Goal: Information Seeking & Learning: Check status

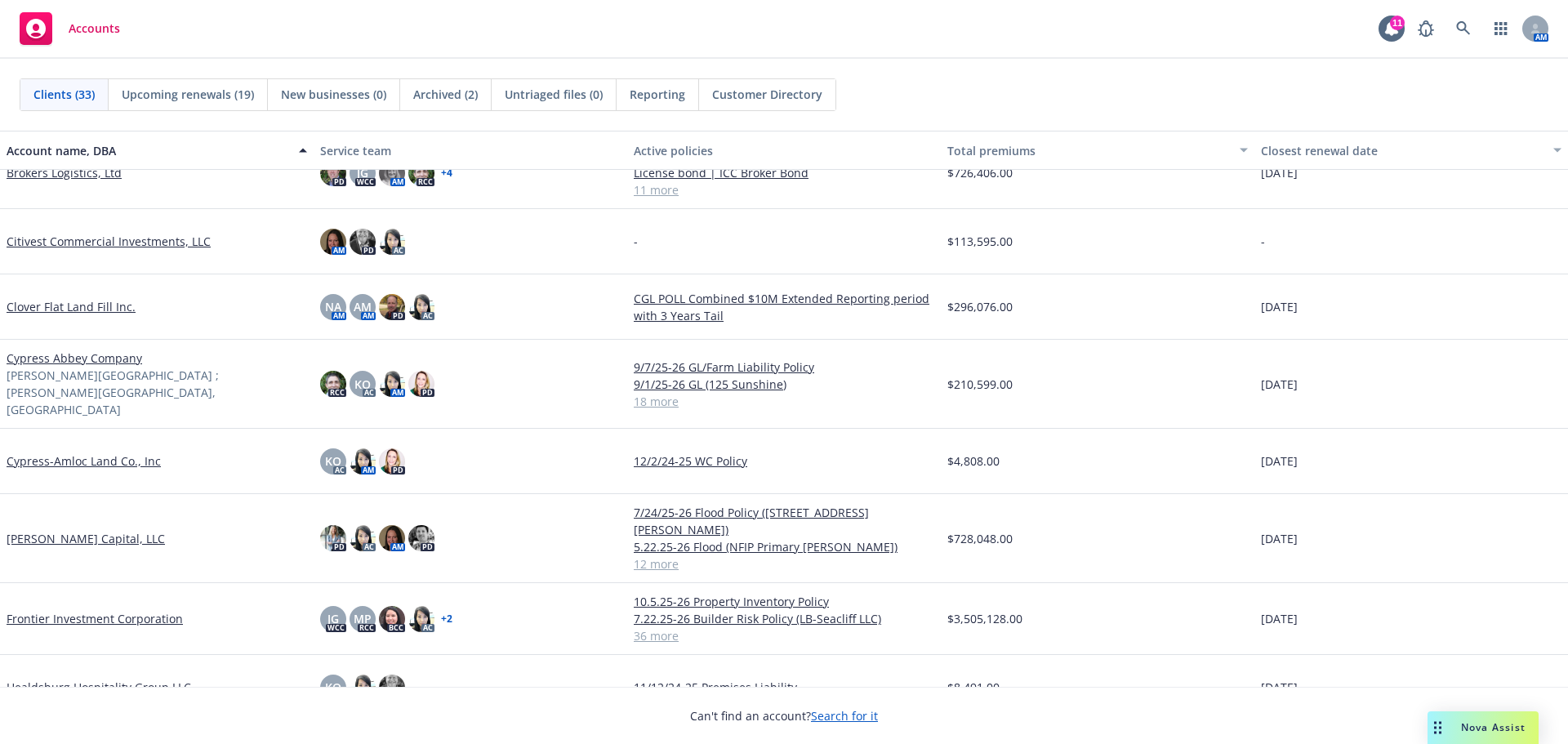
scroll to position [571, 0]
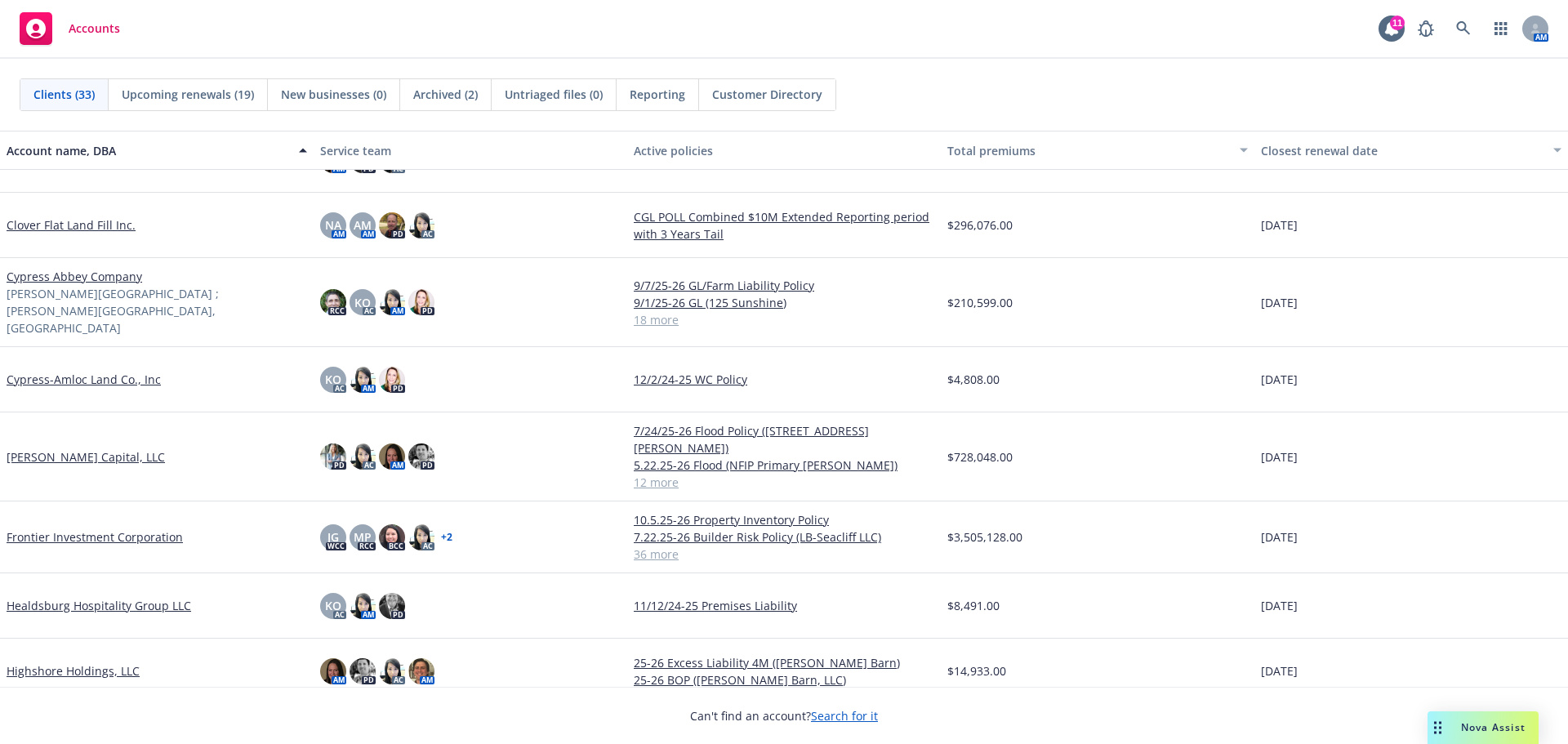
click at [68, 528] on link "Frontier Investment Corporation" at bounding box center [95, 537] width 177 height 17
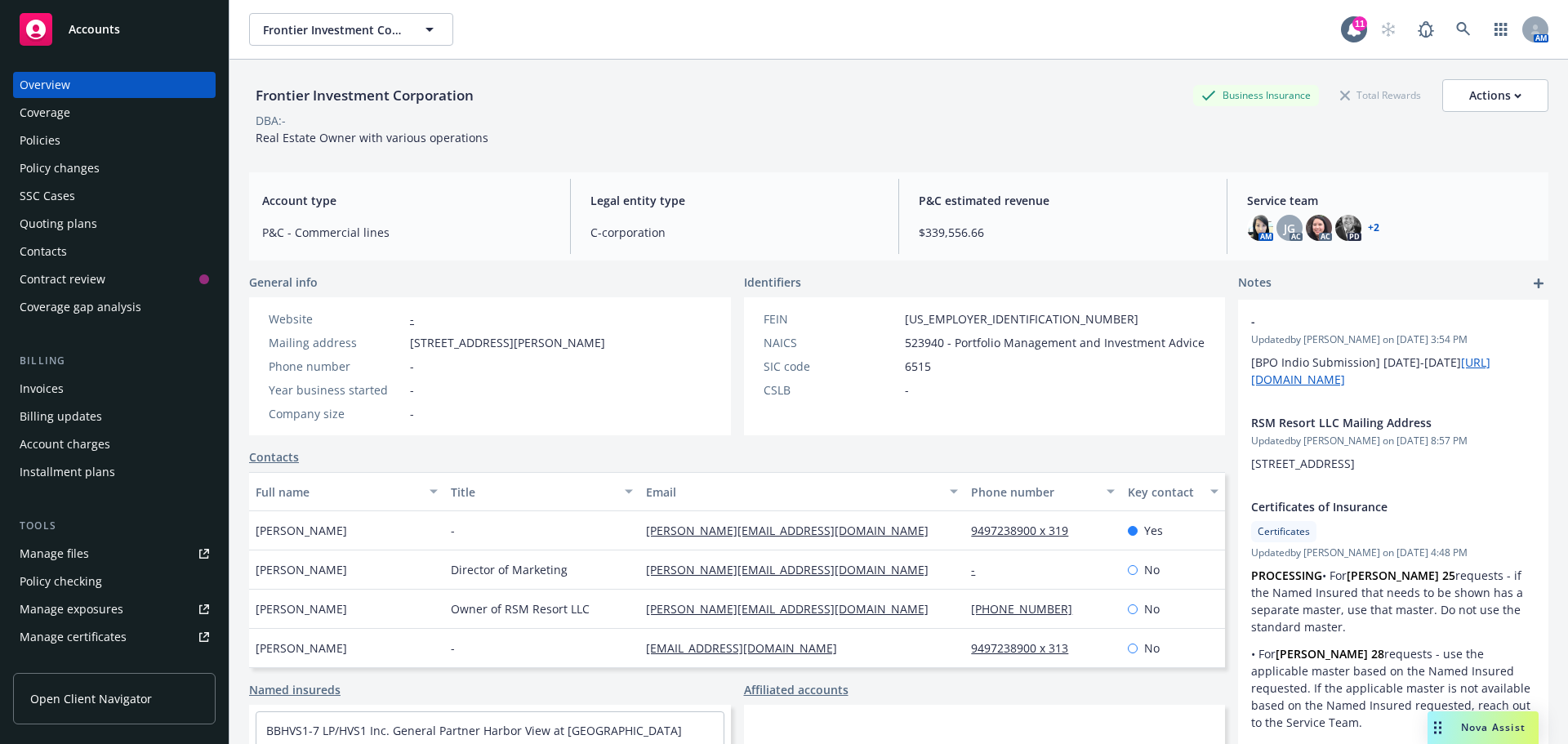
click at [66, 142] on div "Policies" at bounding box center [114, 140] width 189 height 26
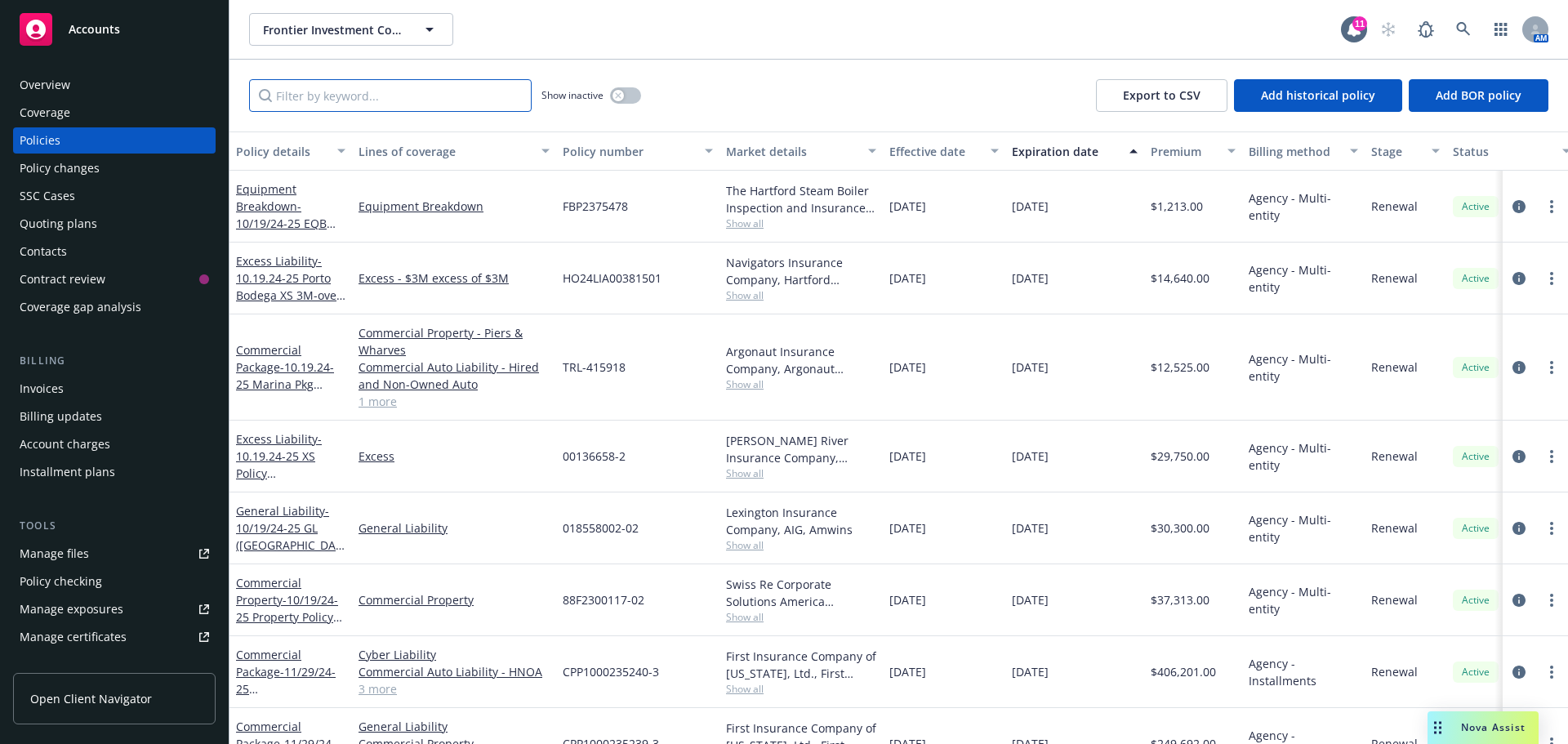
click at [322, 107] on input "Filter by keyword..." at bounding box center [391, 96] width 282 height 33
click at [394, 101] on input "Filter by keyword..." at bounding box center [391, 96] width 282 height 33
paste input "CFP 0101747113"
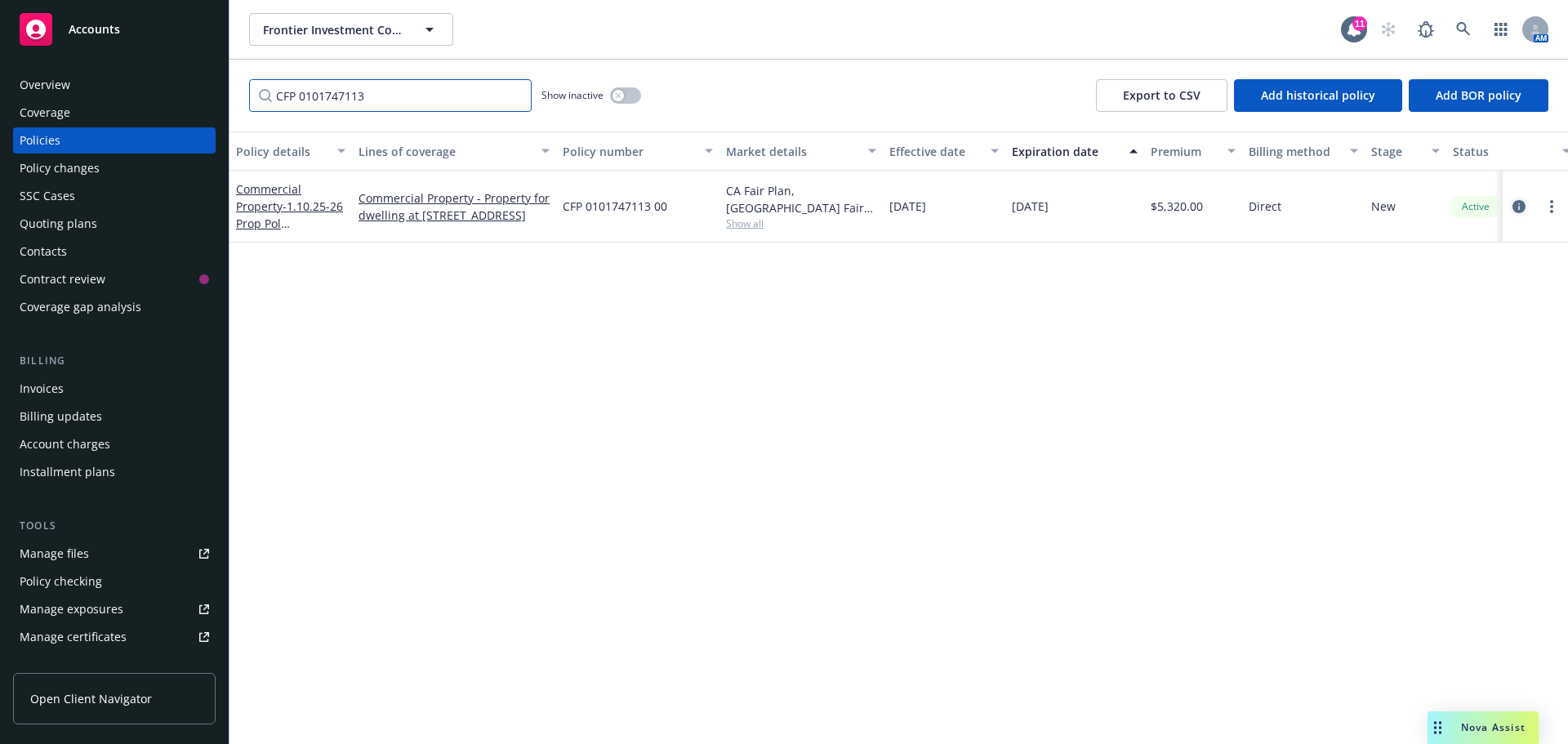
type input "CFP 0101747113"
click at [1522, 211] on icon "circleInformation" at bounding box center [1519, 206] width 13 height 13
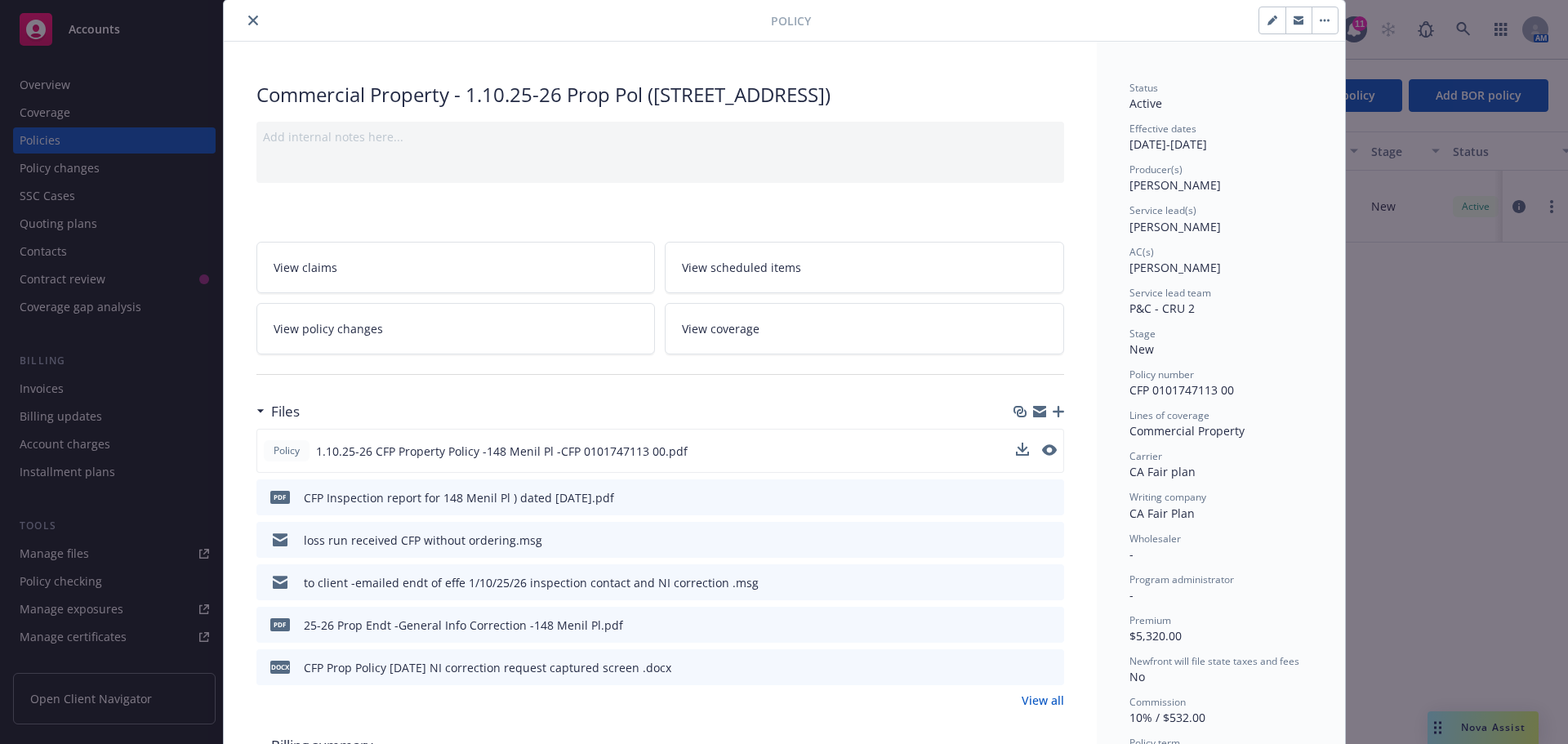
scroll to position [82, 0]
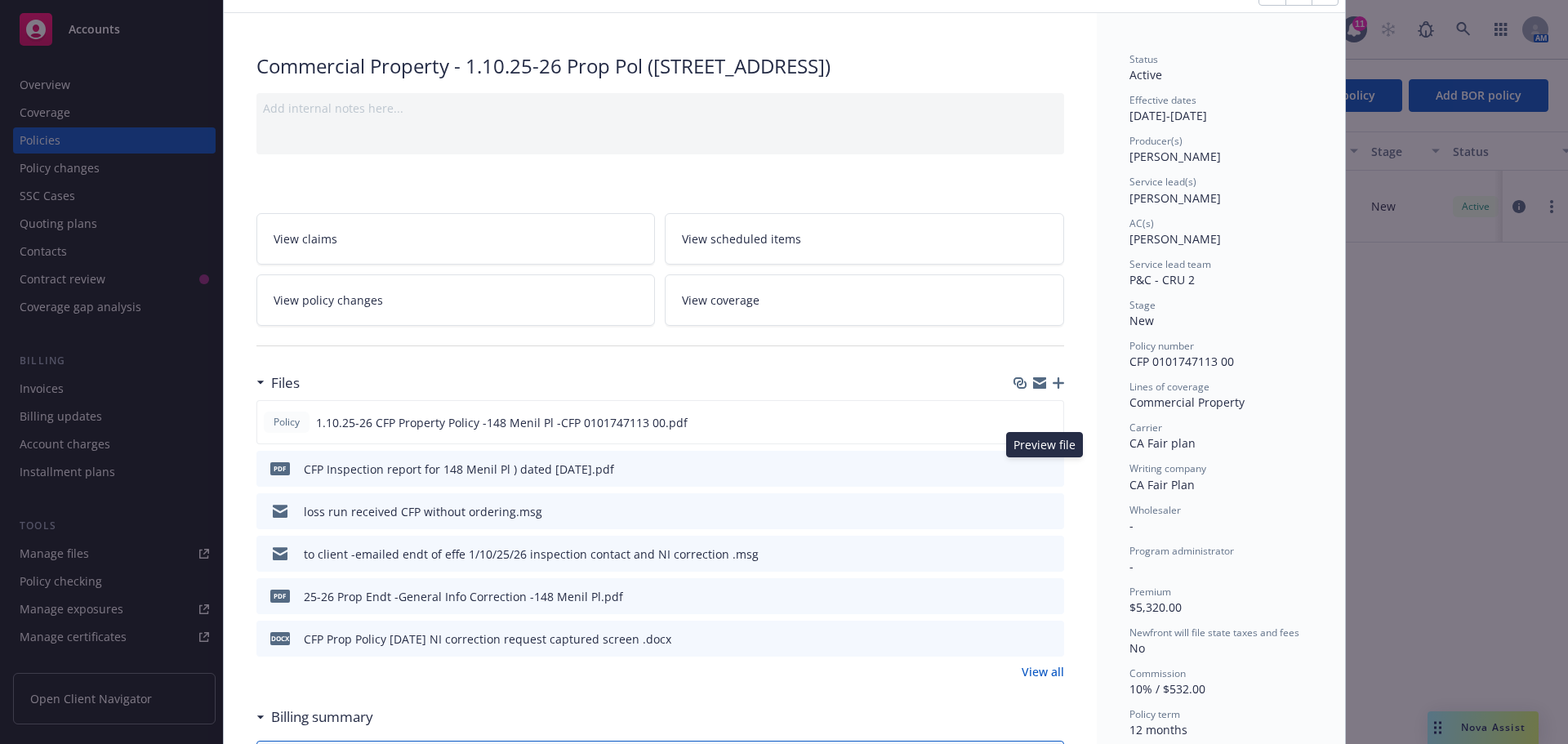
click at [1041, 473] on icon "preview file" at bounding box center [1049, 468] width 15 height 12
click at [1040, 418] on icon "preview file" at bounding box center [1048, 421] width 15 height 12
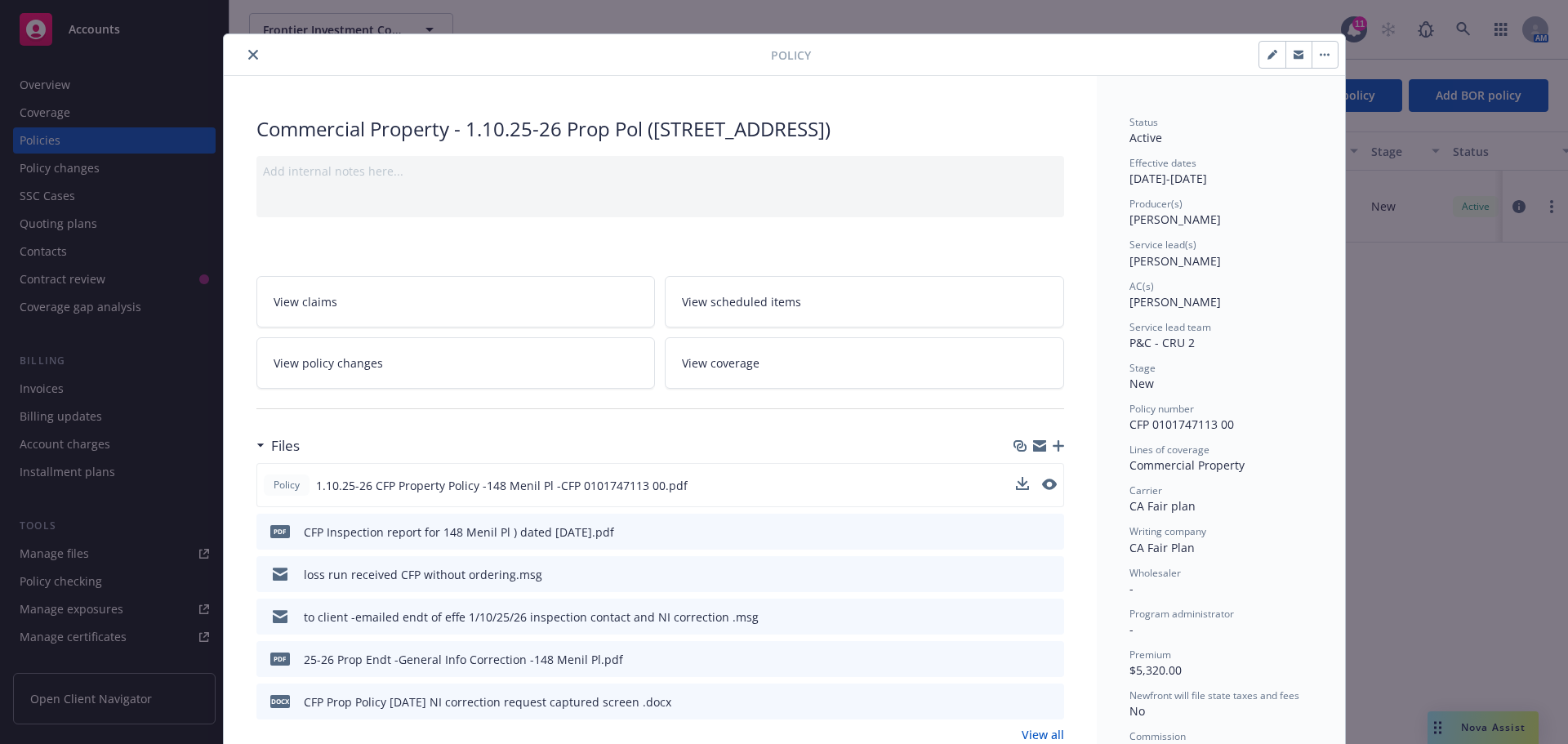
scroll to position [0, 0]
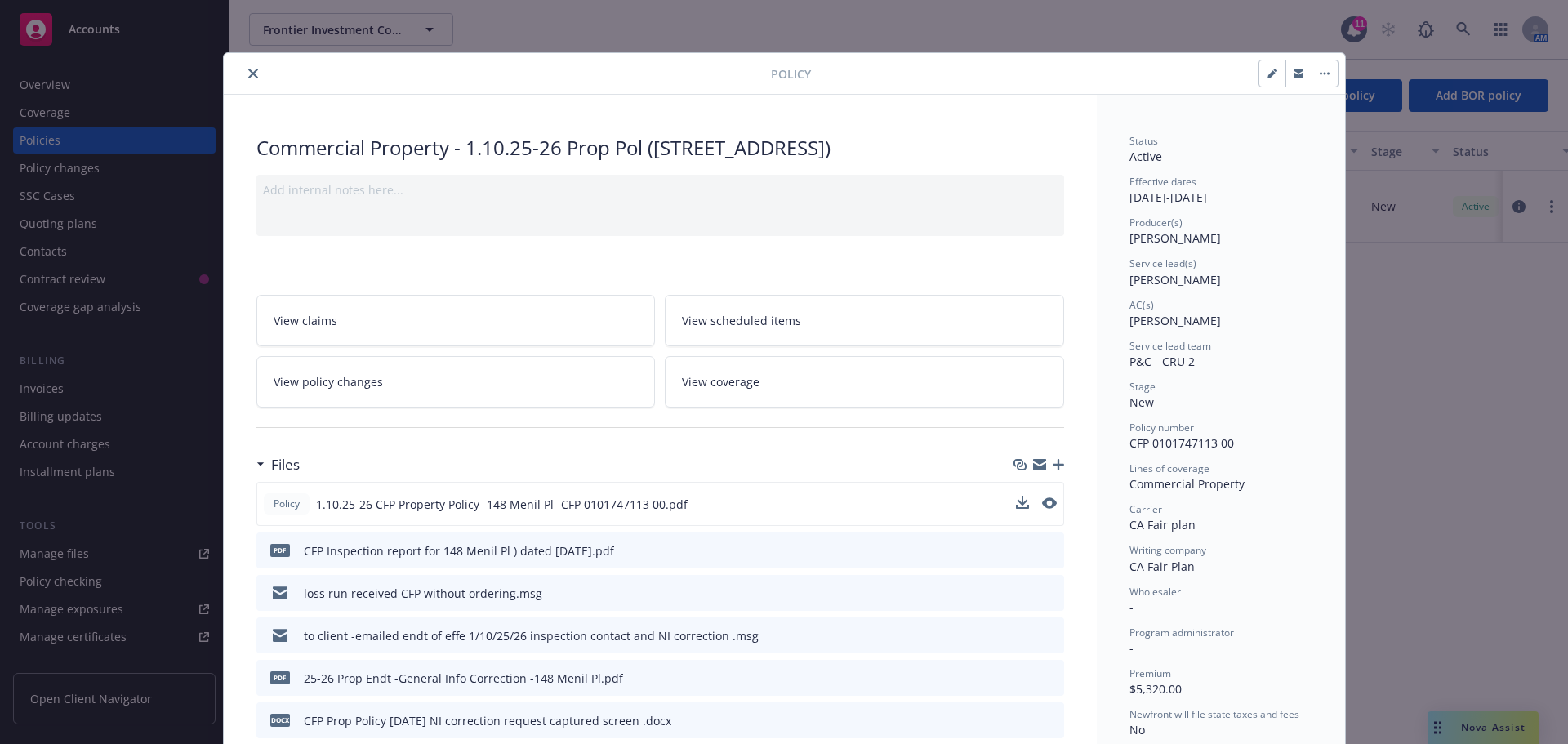
click at [249, 73] on icon "close" at bounding box center [253, 73] width 10 height 10
